Goal: Task Accomplishment & Management: Manage account settings

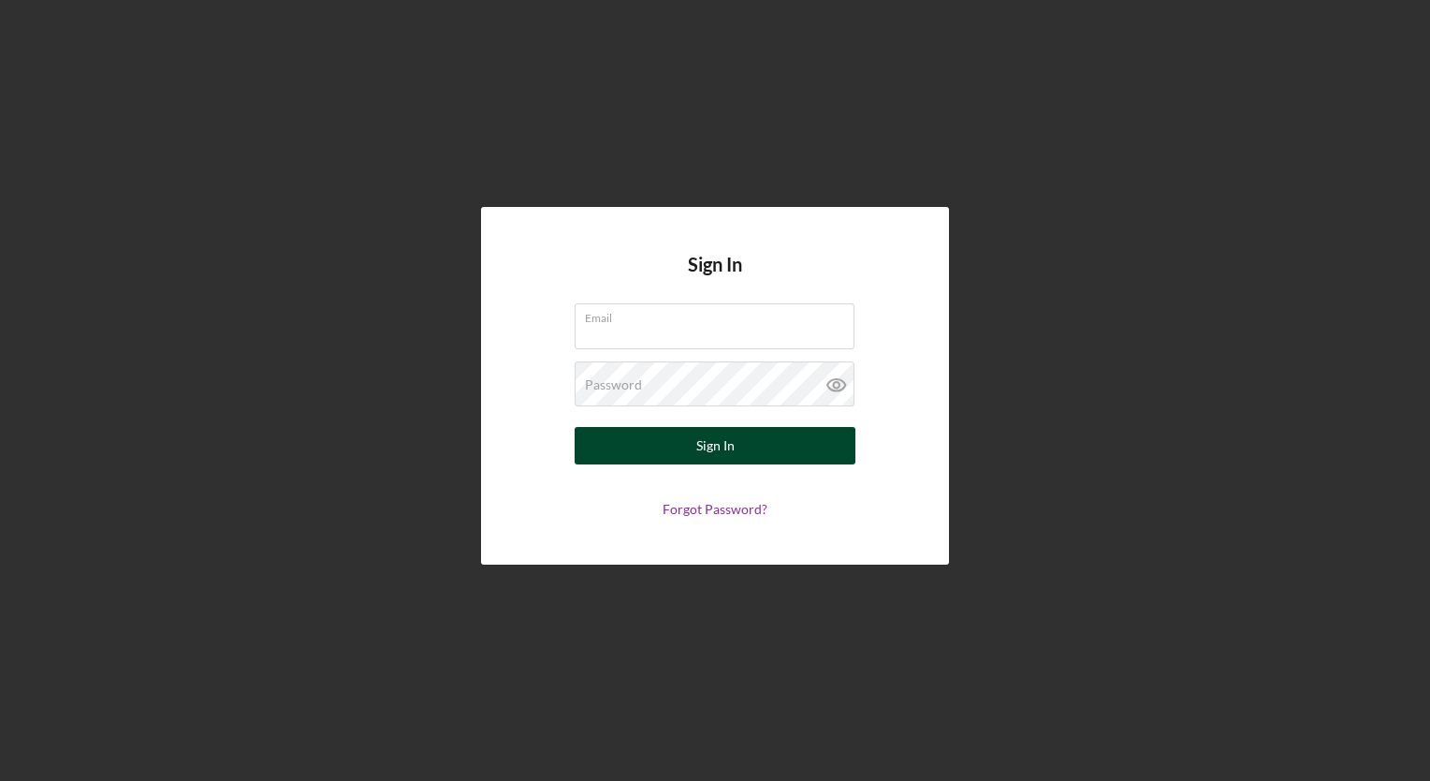
type input "[EMAIL_ADDRESS][DOMAIN_NAME]"
click at [723, 455] on div "Sign In" at bounding box center [715, 445] width 38 height 37
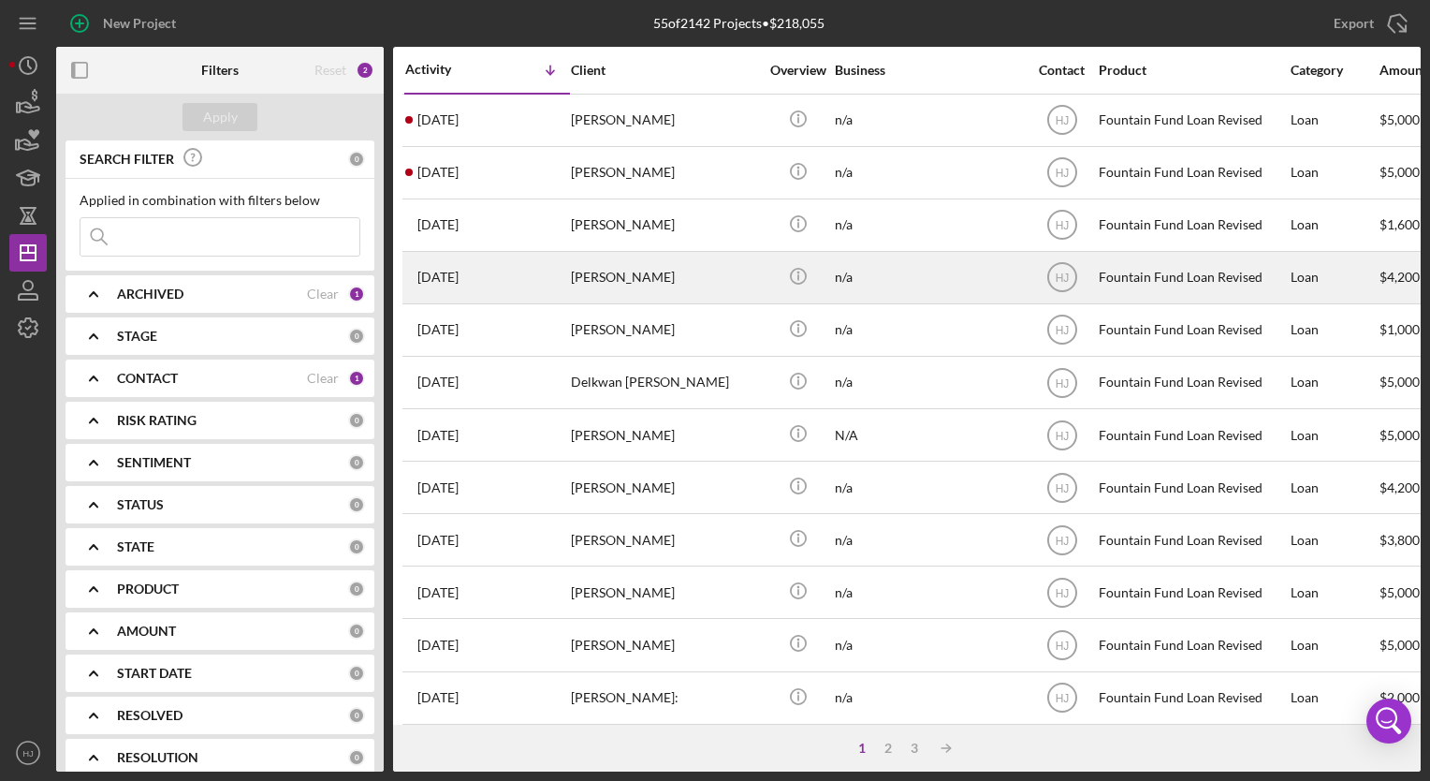
click at [500, 285] on div "[DATE] [PERSON_NAME]" at bounding box center [487, 278] width 164 height 50
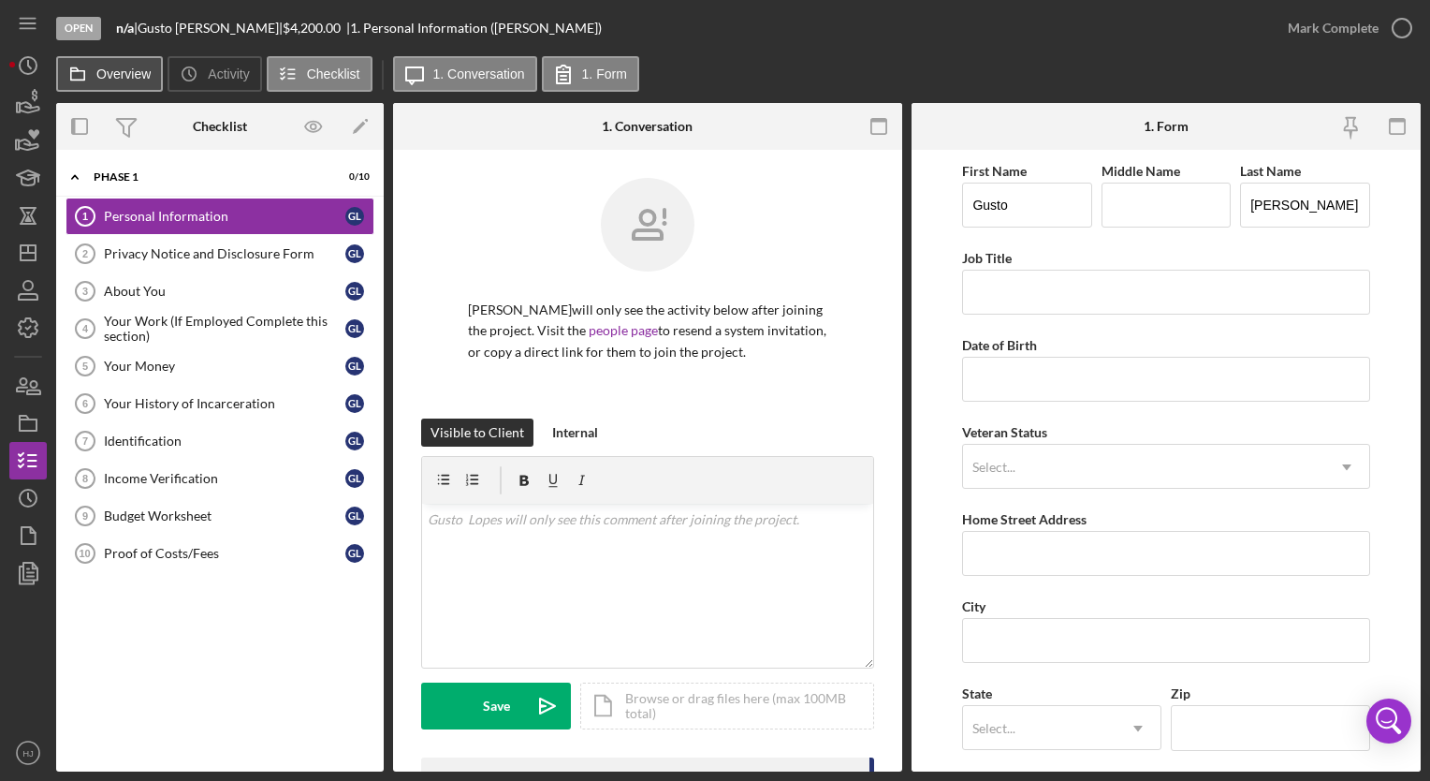
click at [135, 75] on label "Overview" at bounding box center [123, 73] width 54 height 15
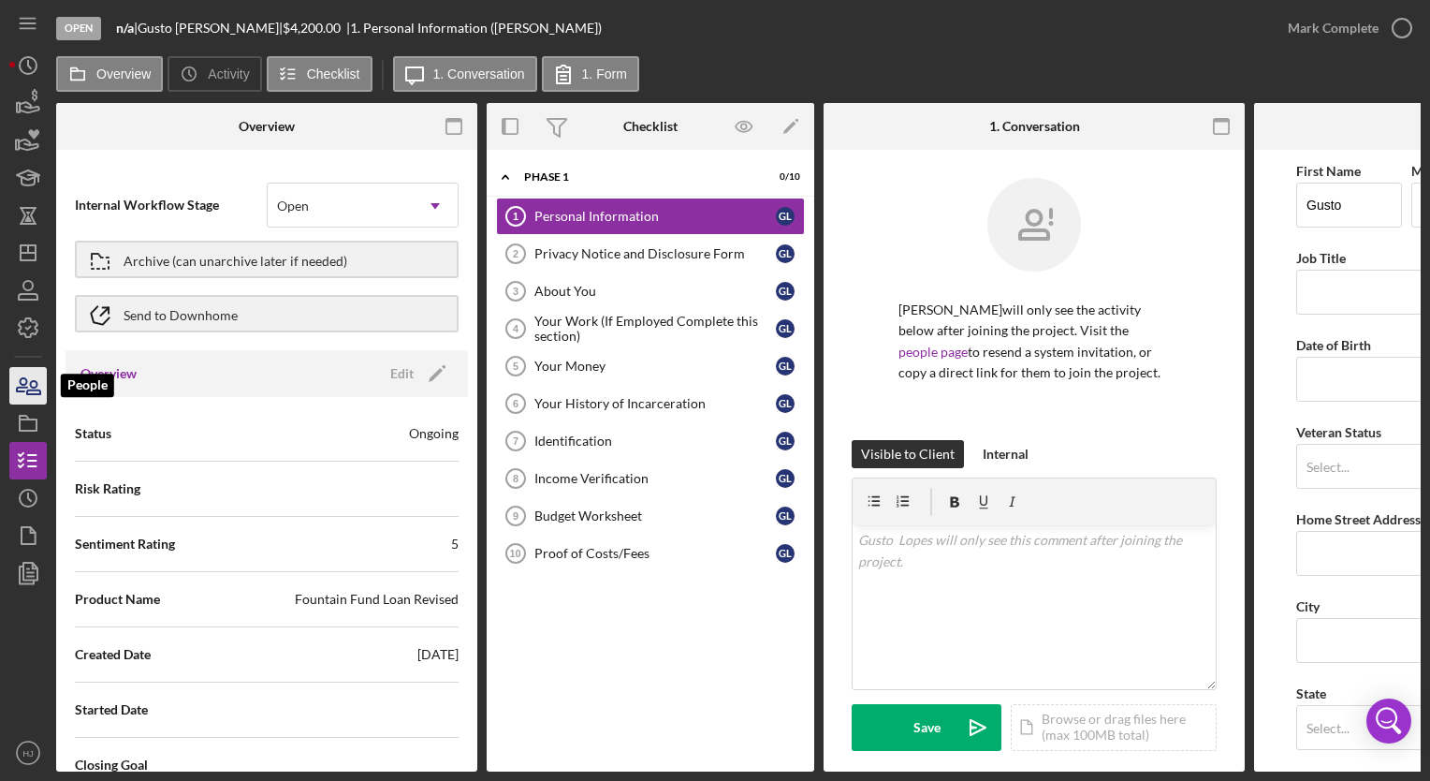
click at [12, 391] on icon "button" at bounding box center [28, 385] width 47 height 47
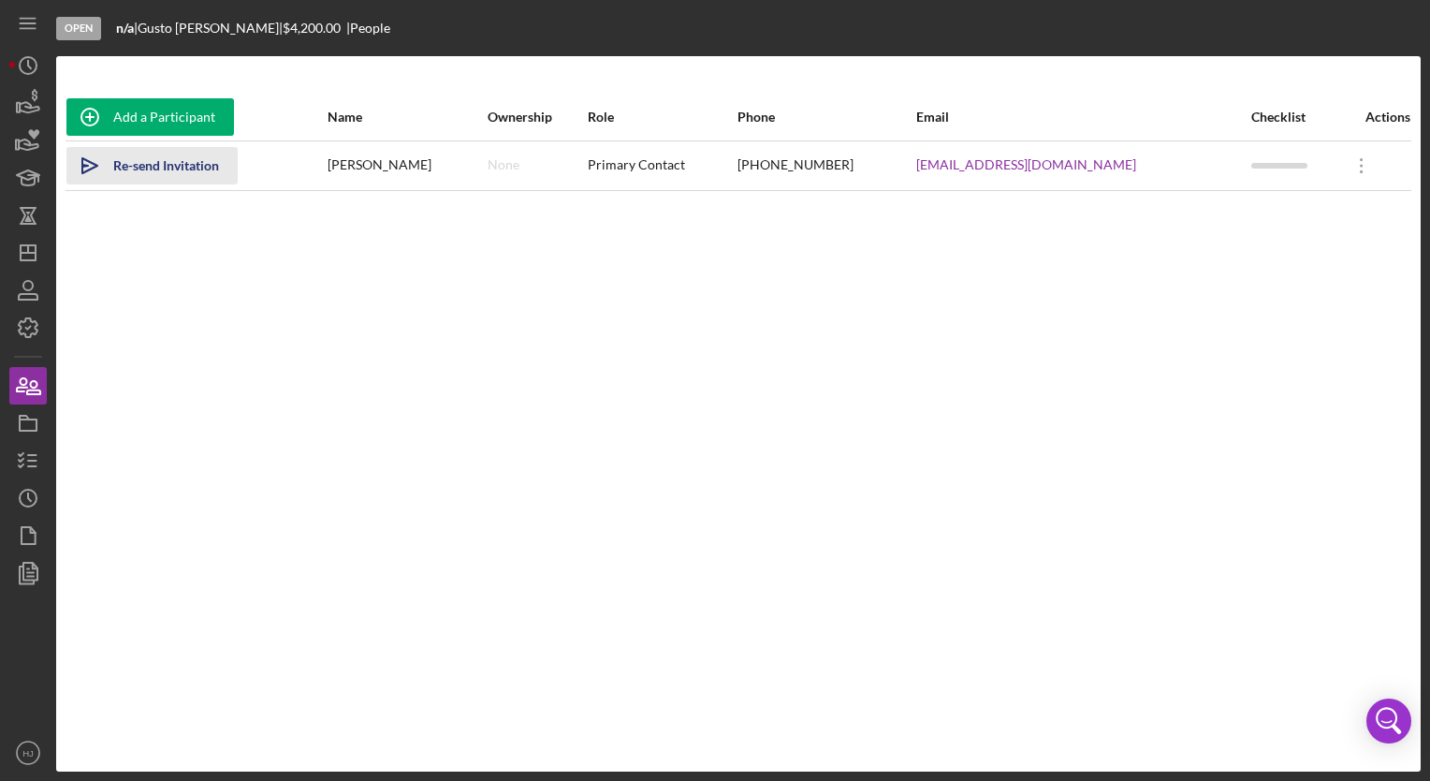
click at [139, 165] on div "Re-send Invitation" at bounding box center [166, 165] width 106 height 37
